Goal: Navigation & Orientation: Go to known website

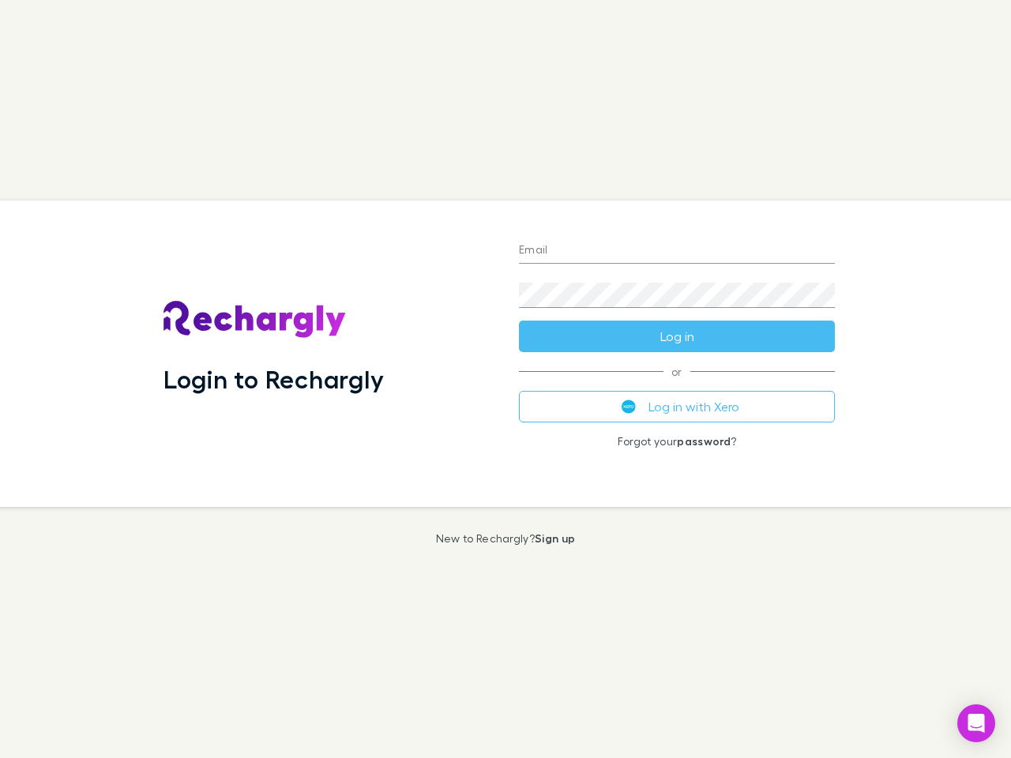
click at [506, 379] on div "Login to Rechargly" at bounding box center [328, 354] width 355 height 306
click at [677, 251] on input "Email" at bounding box center [677, 251] width 316 height 25
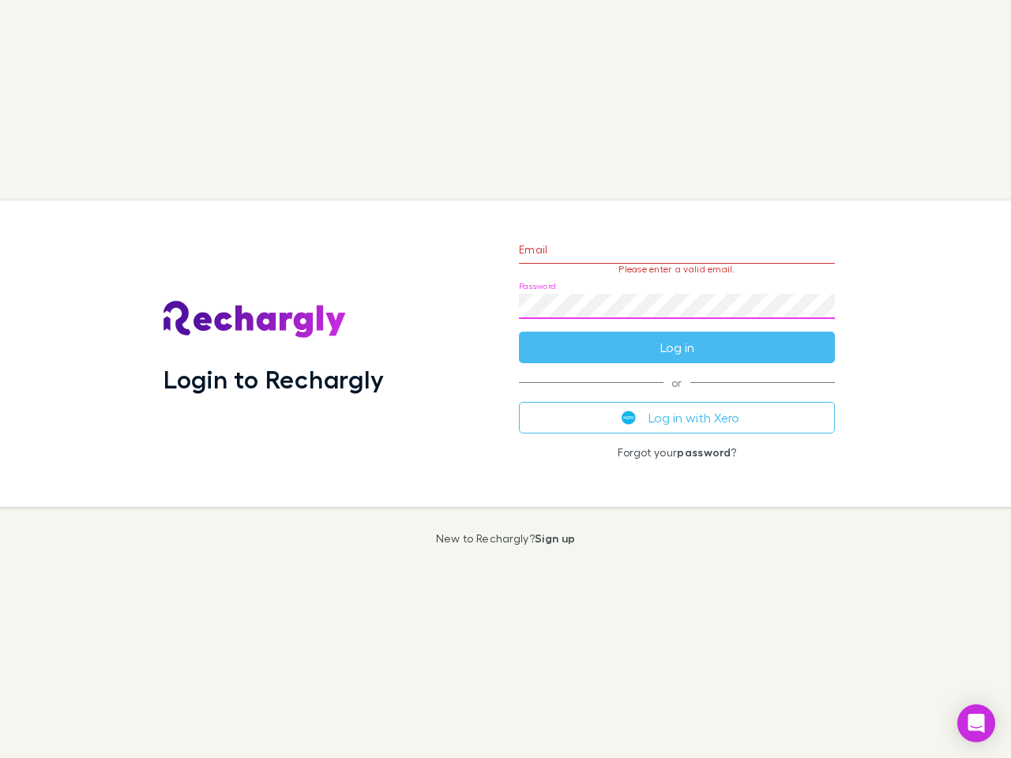
click at [677, 337] on form "Email Please enter a valid email. Password Log in" at bounding box center [677, 294] width 316 height 137
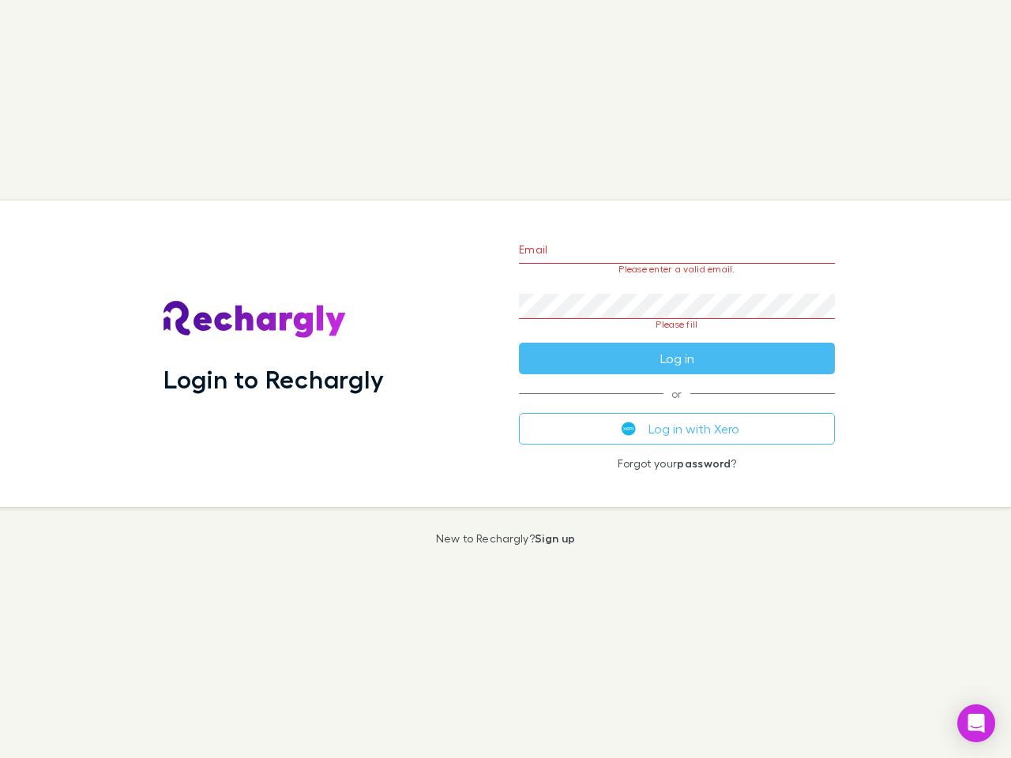
click at [677, 407] on div "Email Please enter a valid email. Password Please fill Log in or Log in with Xe…" at bounding box center [676, 354] width 341 height 306
click at [976, 724] on icon "Open Intercom Messenger" at bounding box center [976, 723] width 17 height 19
